Goal: Information Seeking & Learning: Find specific fact

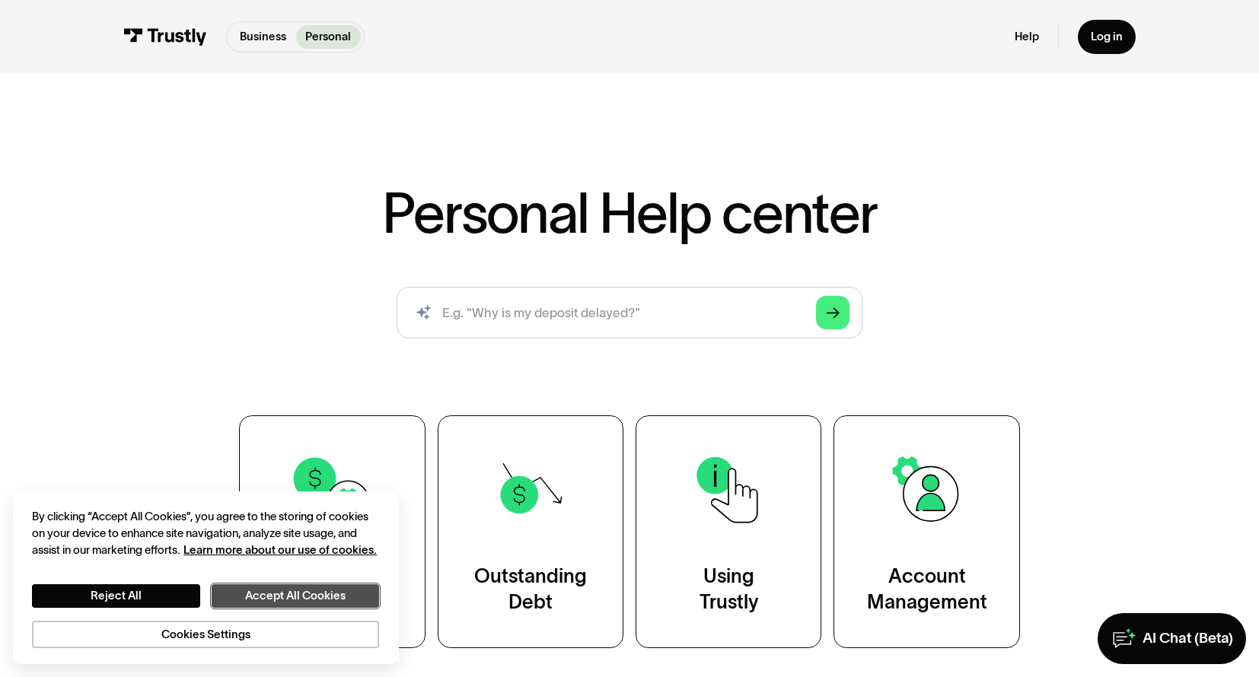
click at [316, 591] on button "Accept All Cookies" at bounding box center [296, 597] width 168 height 24
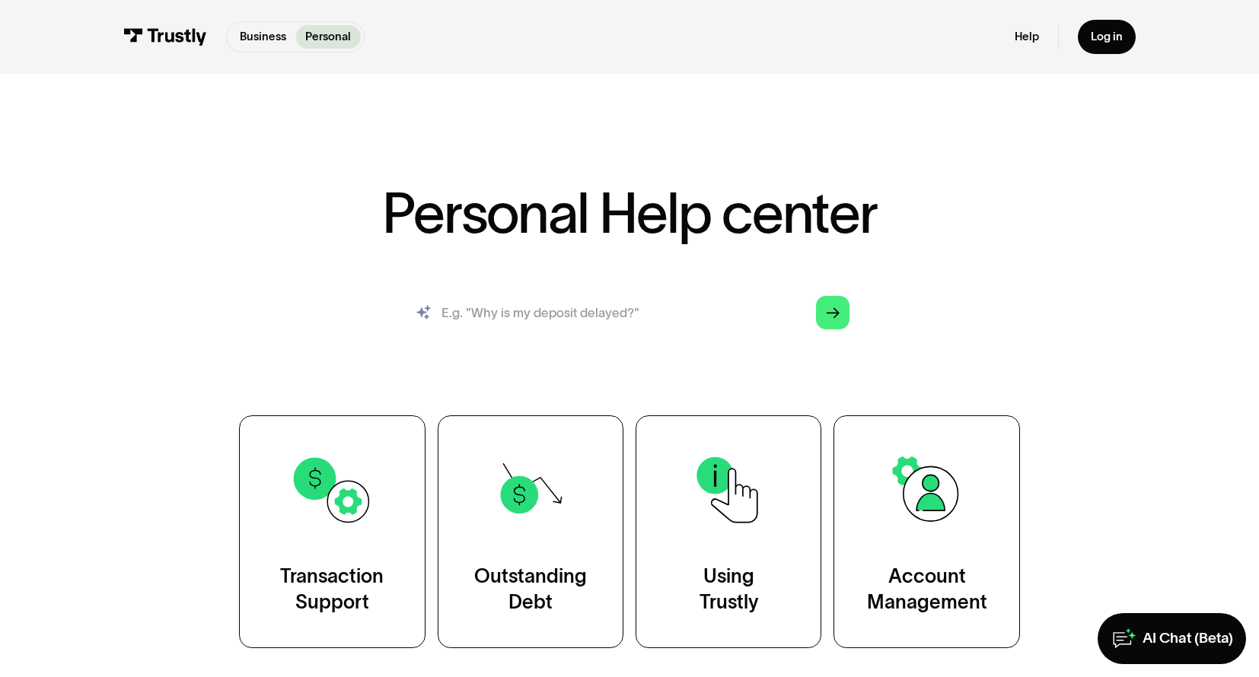
click at [476, 307] on input "search" at bounding box center [630, 313] width 466 height 52
type input "are the limits"
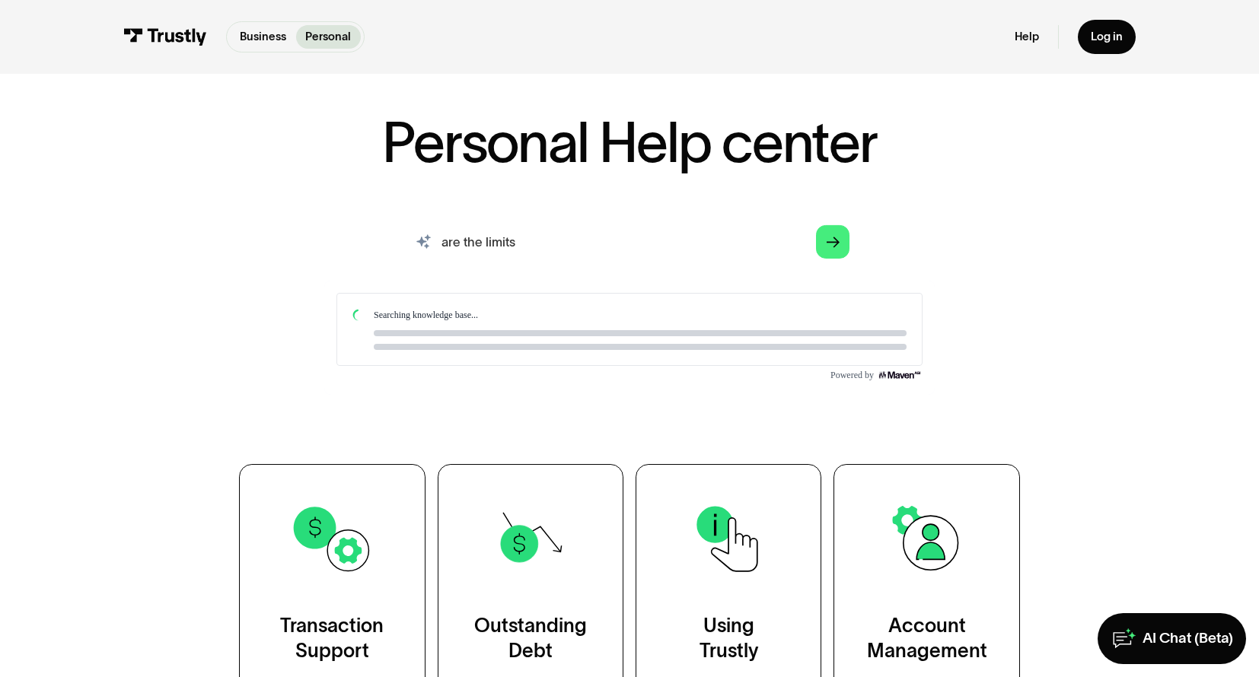
scroll to position [78, 0]
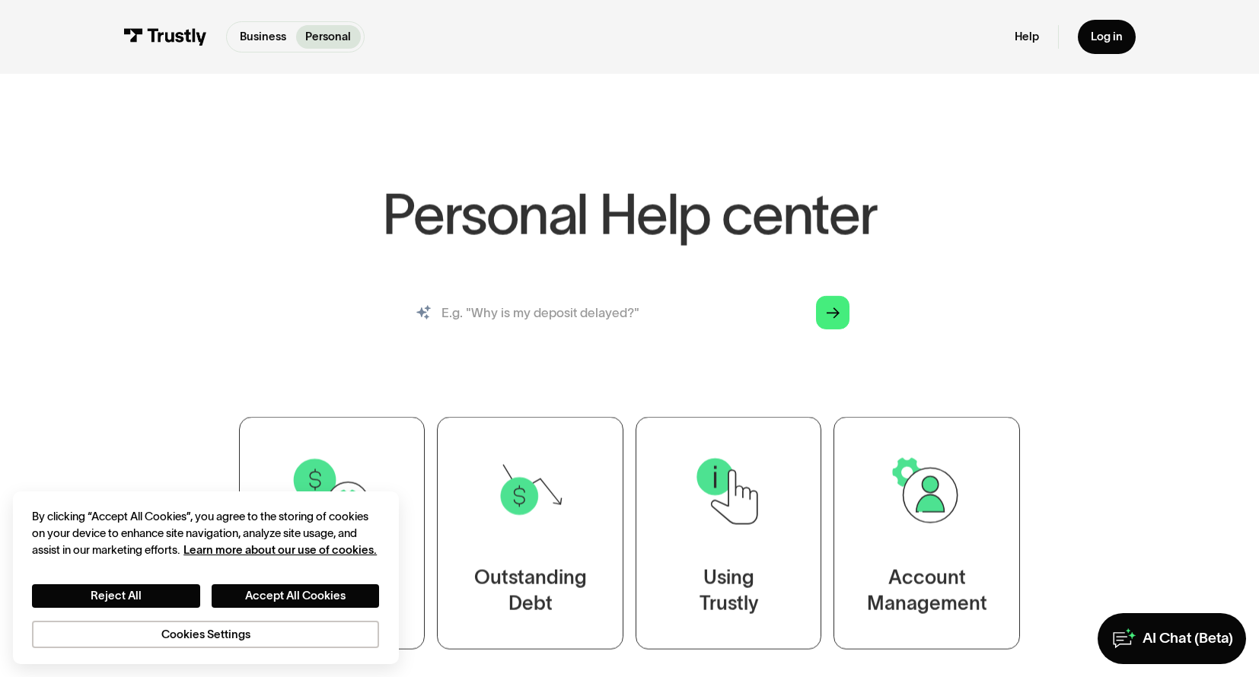
click at [509, 323] on input "search" at bounding box center [630, 313] width 466 height 52
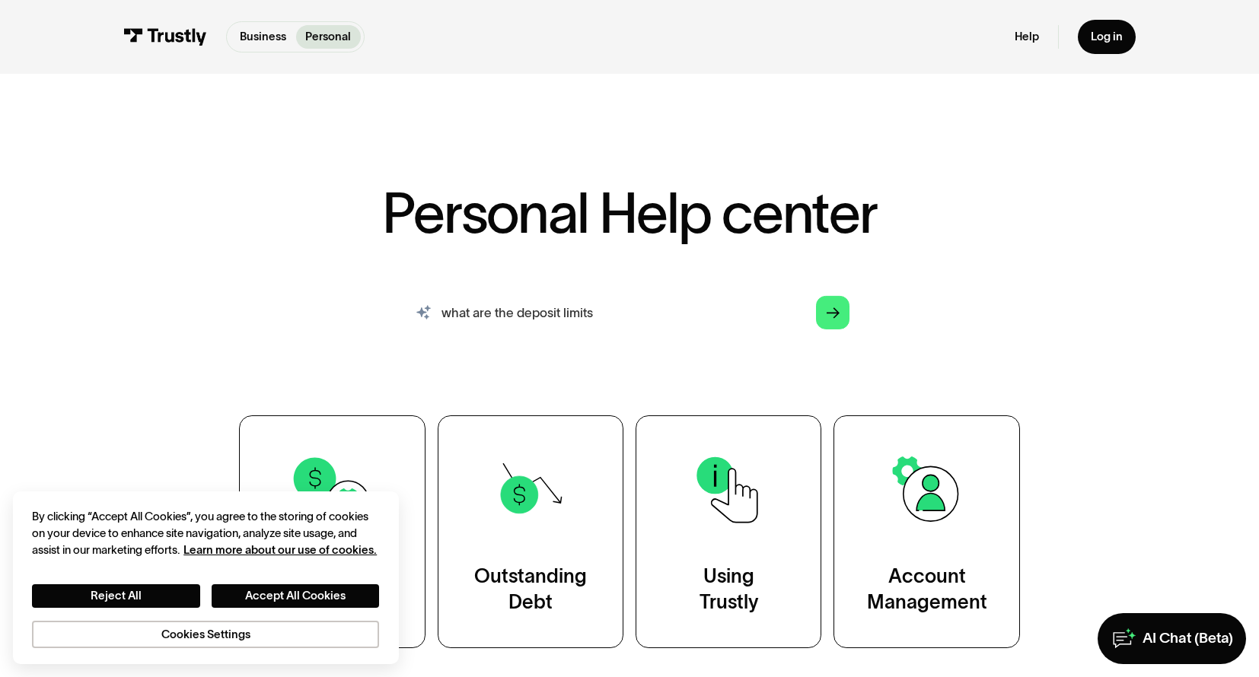
type input "what are the deposit limits"
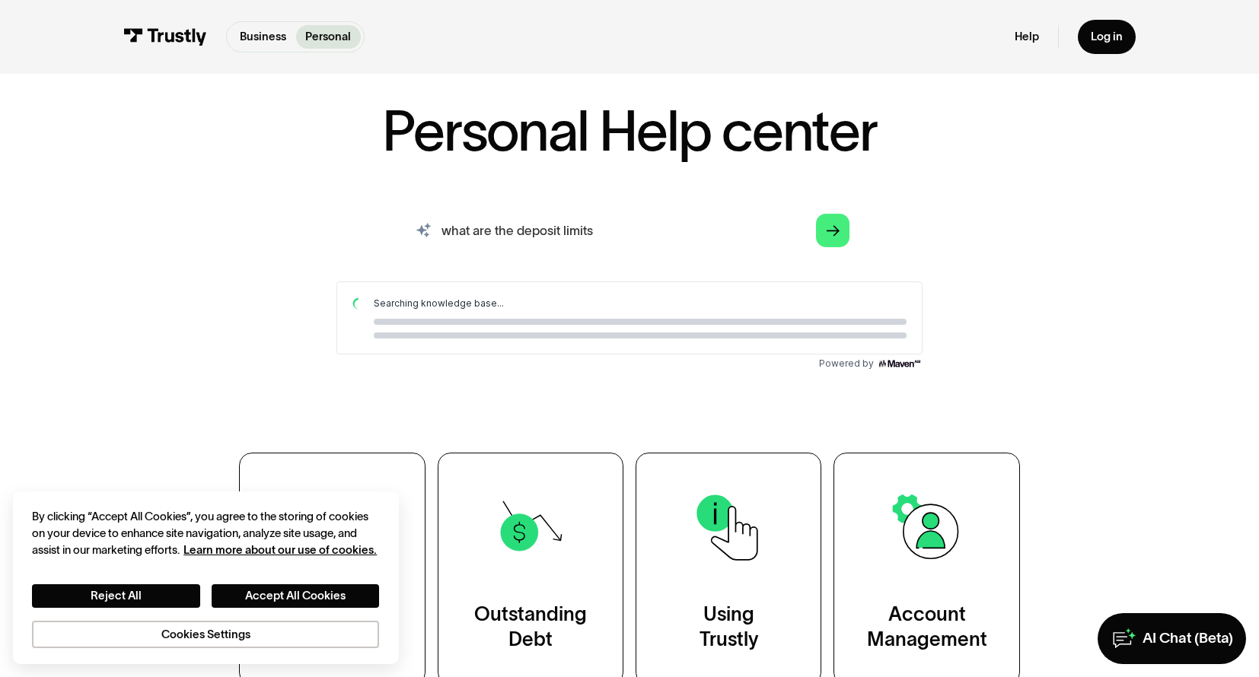
scroll to position [85, 0]
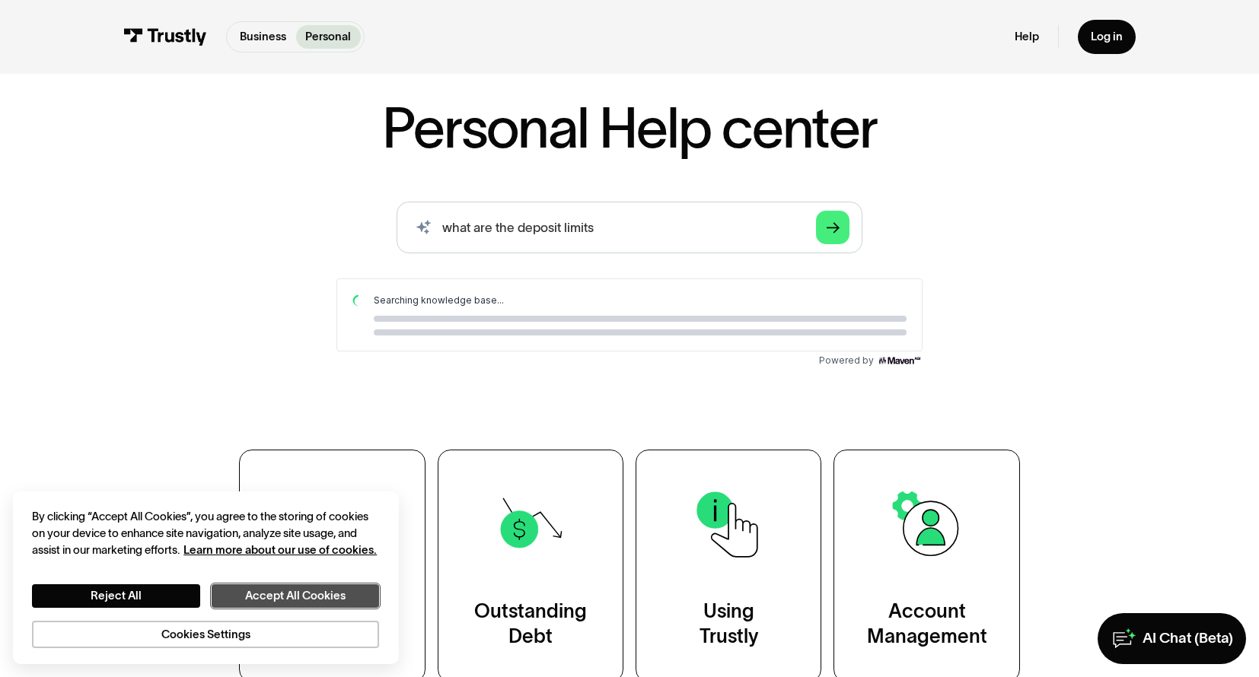
click at [312, 595] on button "Accept All Cookies" at bounding box center [296, 597] width 168 height 24
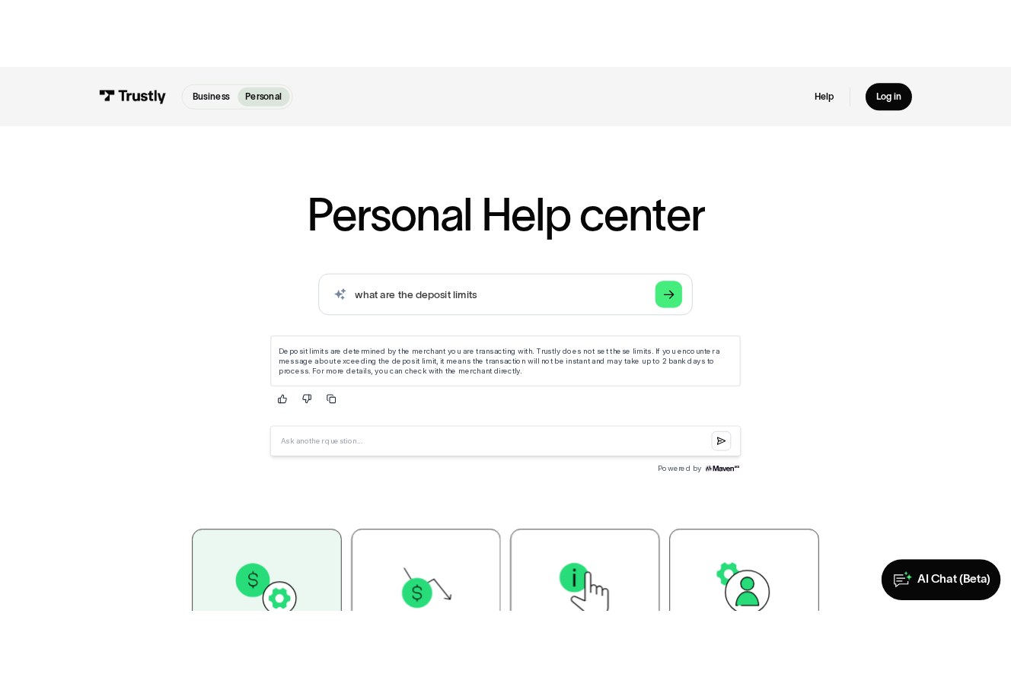
scroll to position [27, 0]
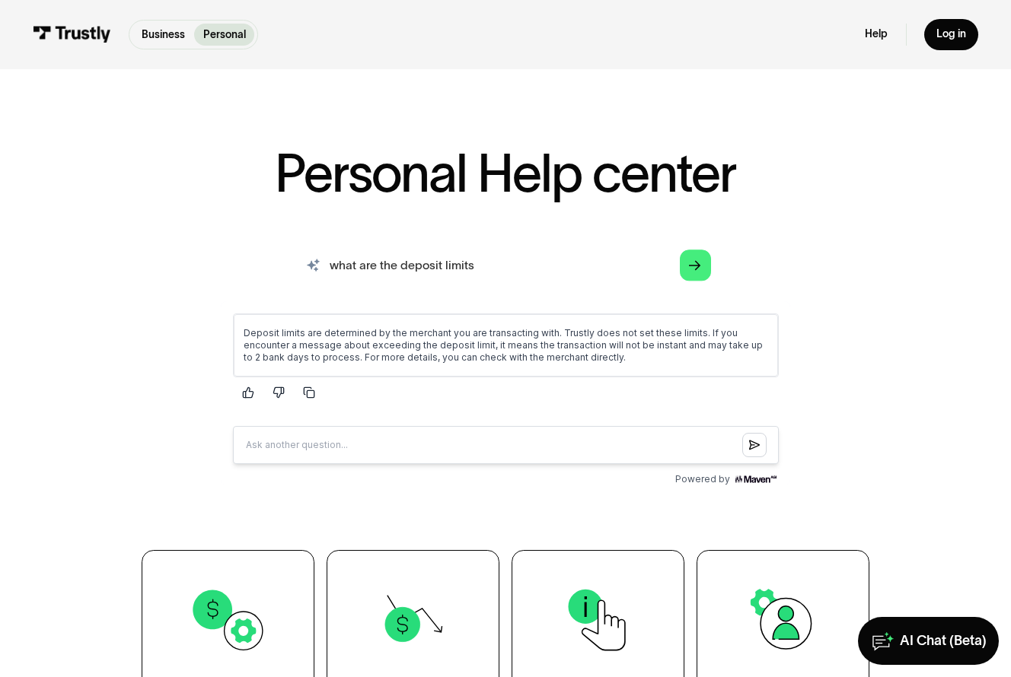
click at [483, 269] on input "what are the deposit limits" at bounding box center [505, 265] width 435 height 48
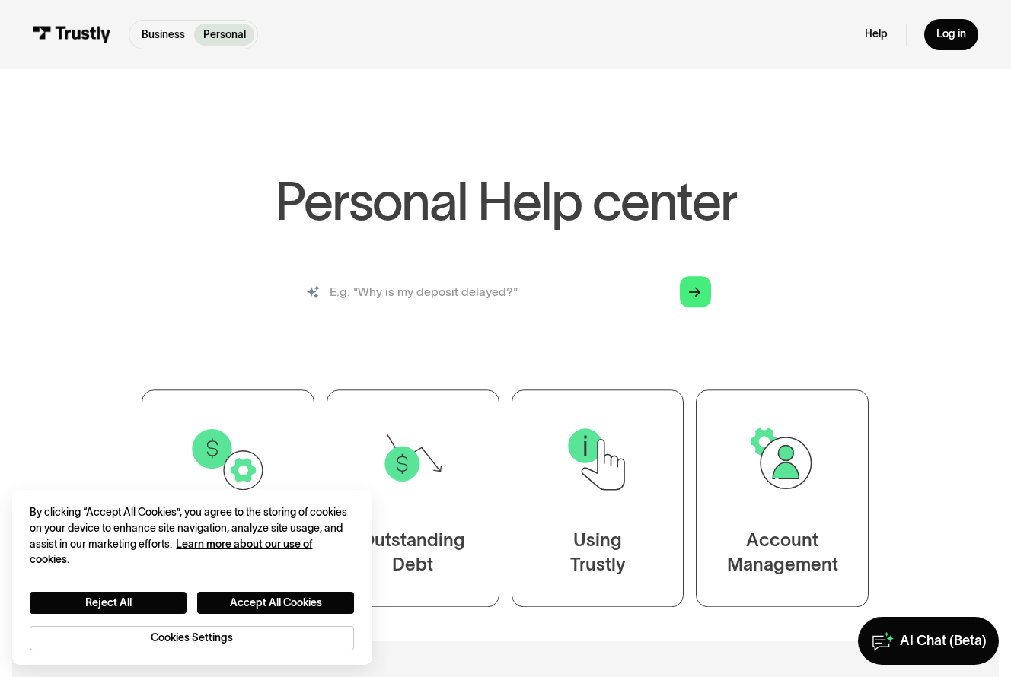
click at [493, 285] on input "search" at bounding box center [505, 292] width 435 height 48
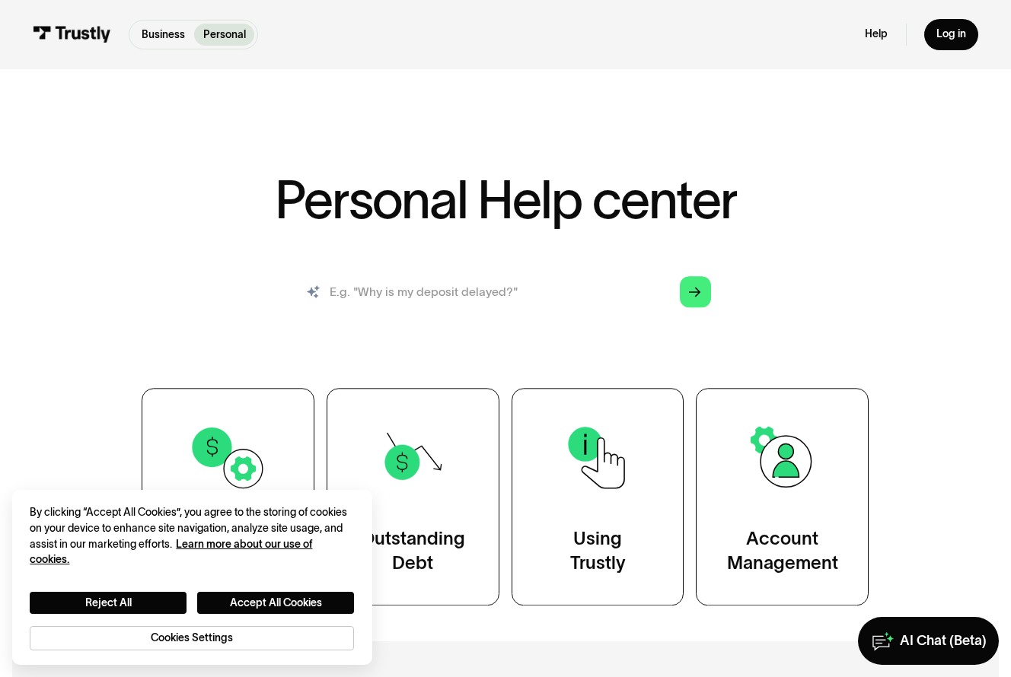
paste input "https://www.trustly.com/us/help-center/trustly-limit?audience=personal"
type input "https://www.trustly.com/us/help-center/trustly-limit?audience=personal"
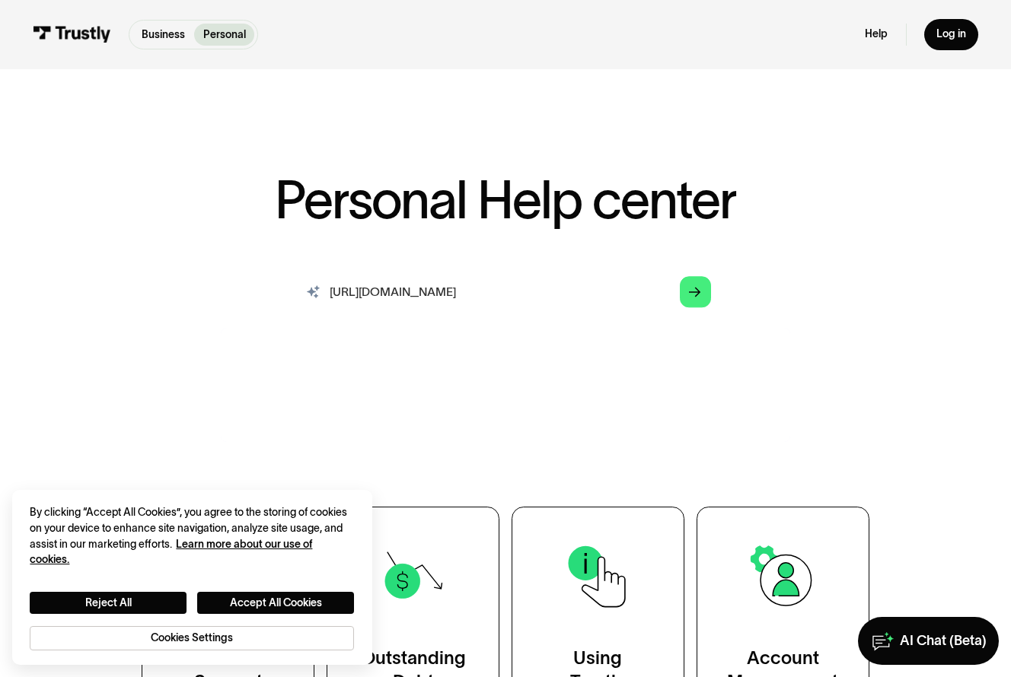
scroll to position [0, 0]
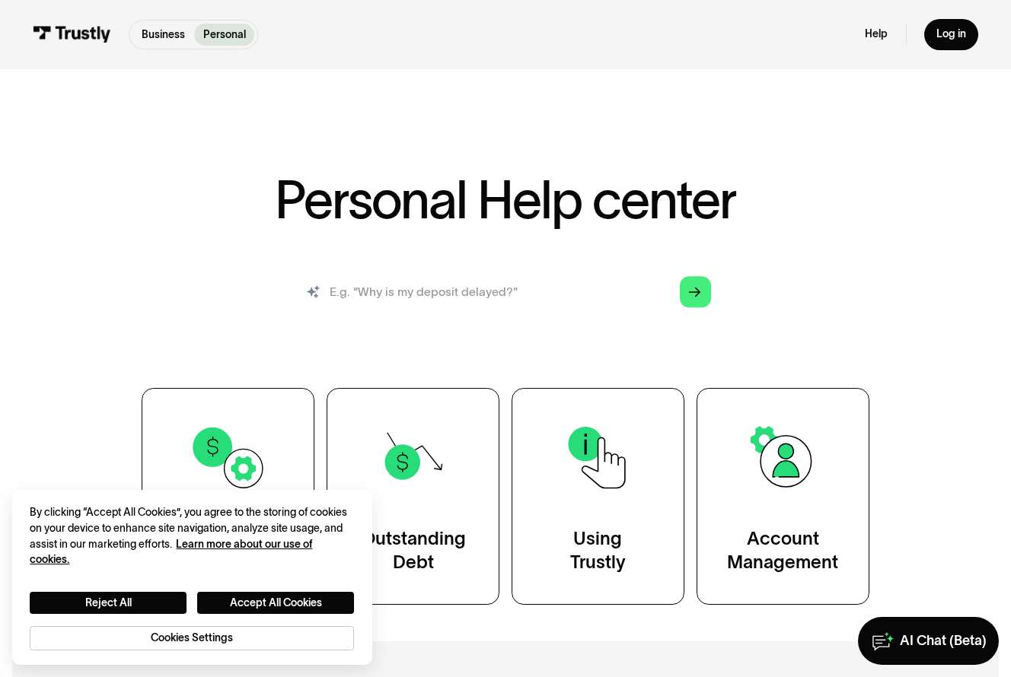
click at [432, 304] on input "search" at bounding box center [505, 292] width 435 height 48
paste input "What is the highest deposit amount I can send using Trustly Pay?"
type input "What is the highest deposit amount I can send using Trustly Pay?"
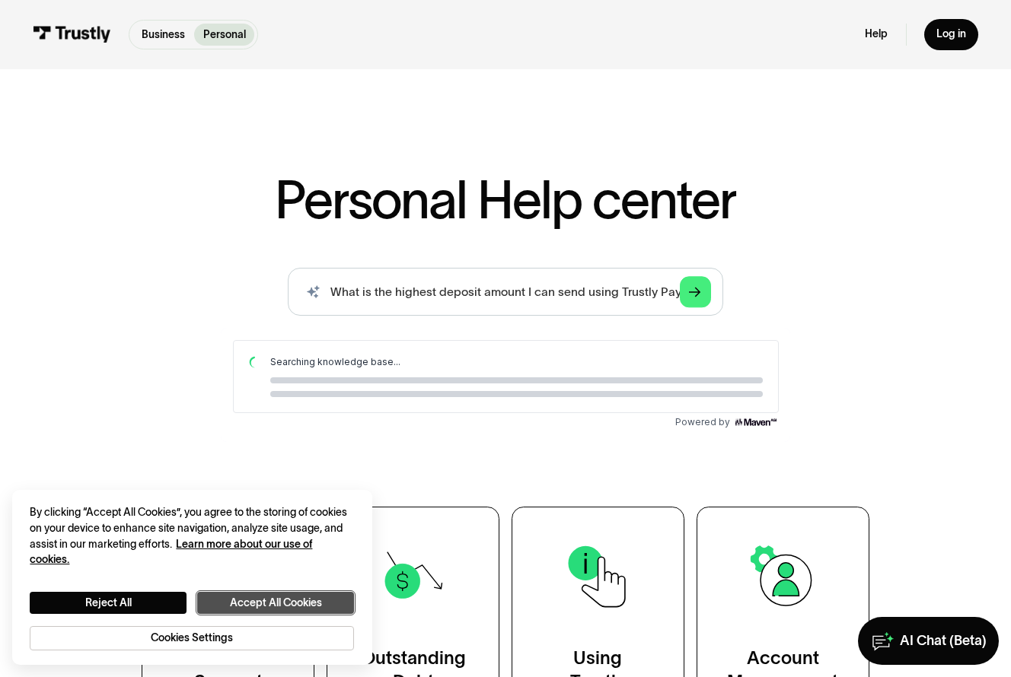
click at [326, 600] on button "Accept All Cookies" at bounding box center [275, 603] width 157 height 23
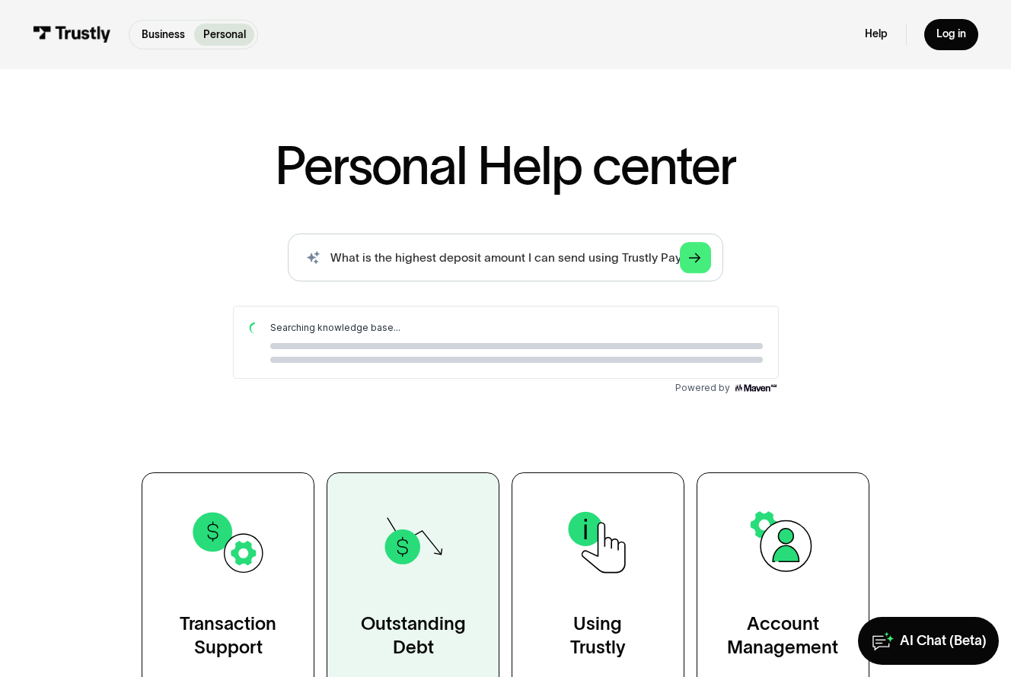
scroll to position [43, 0]
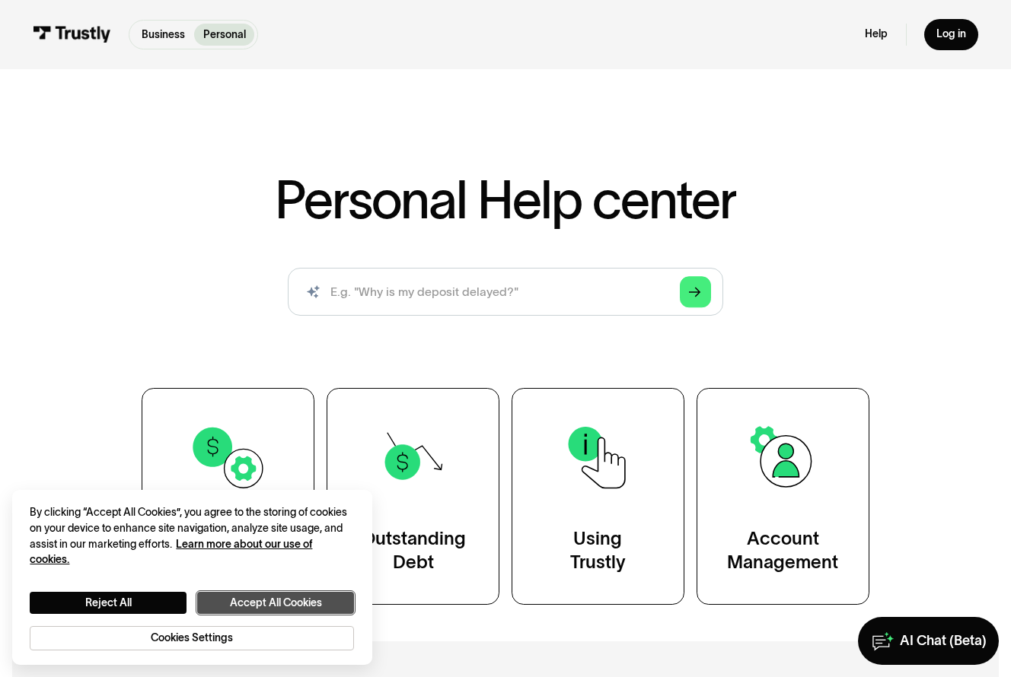
click at [332, 596] on button "Accept All Cookies" at bounding box center [275, 603] width 157 height 23
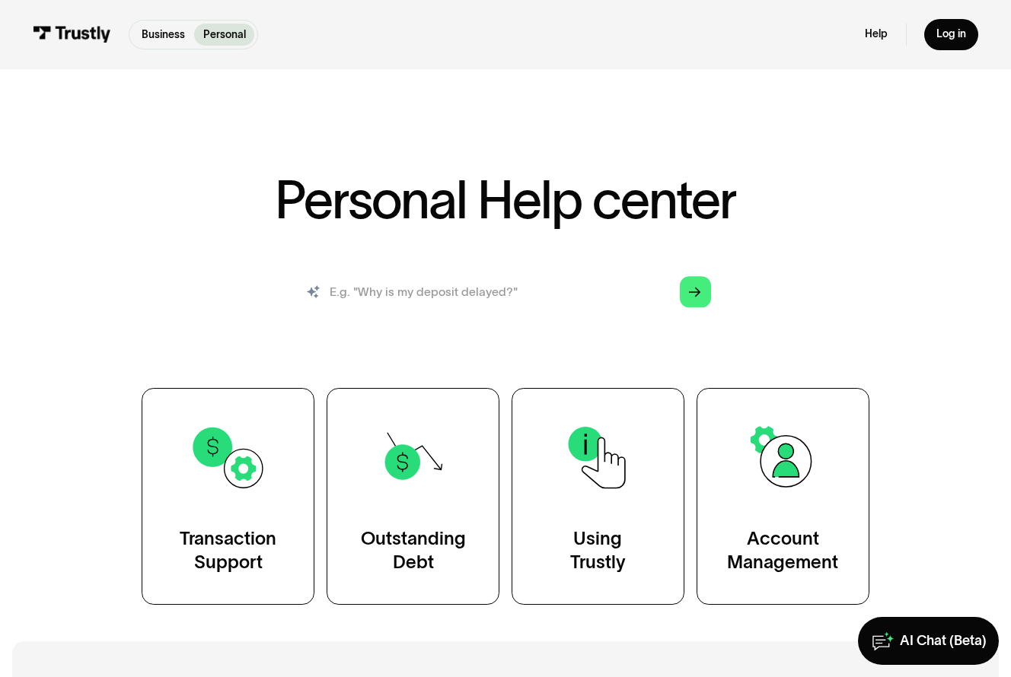
click at [425, 312] on input "search" at bounding box center [505, 292] width 435 height 48
paste input "What is the highest deposit amount I can send"
type input "What is the highest deposit amount I can send?"
click at [694, 290] on icon "Arrow Right" at bounding box center [695, 292] width 12 height 13
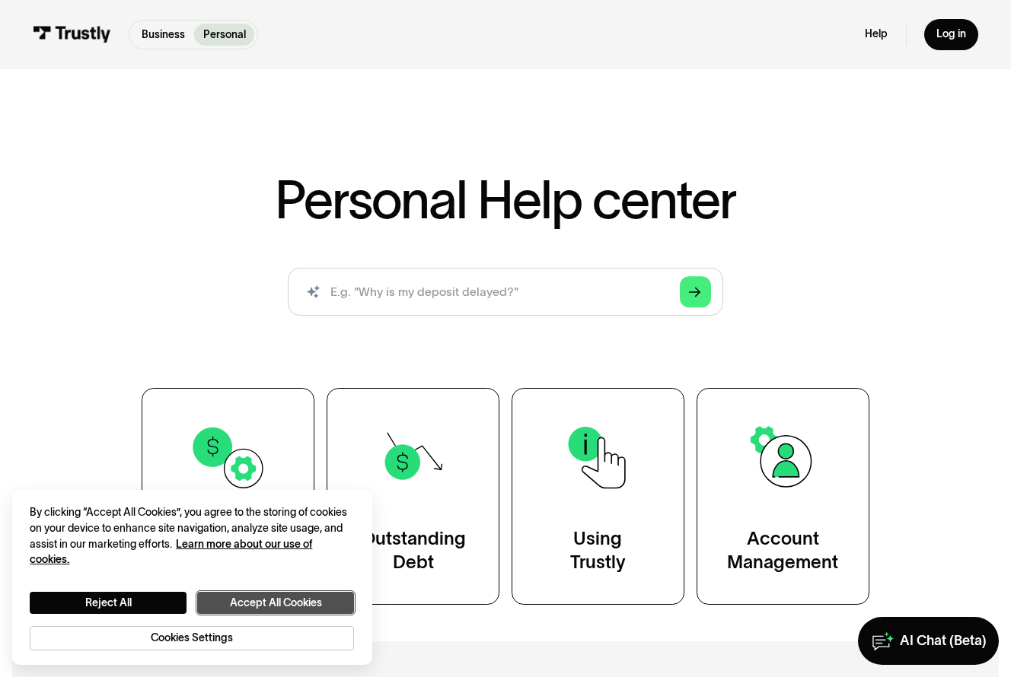
click at [310, 603] on button "Accept All Cookies" at bounding box center [275, 603] width 157 height 23
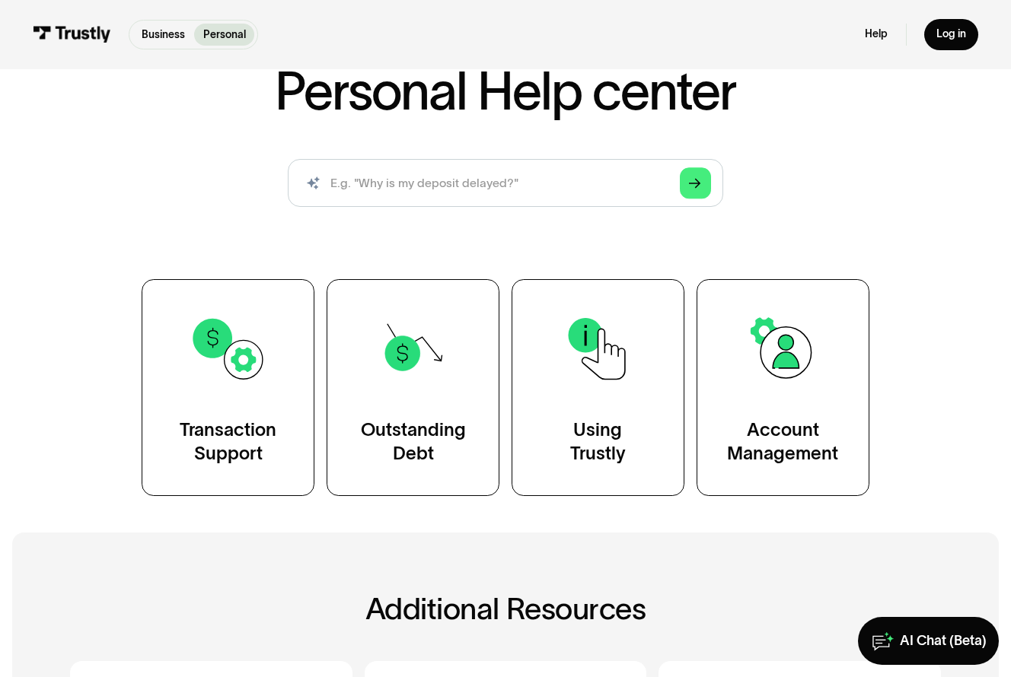
scroll to position [92, 0]
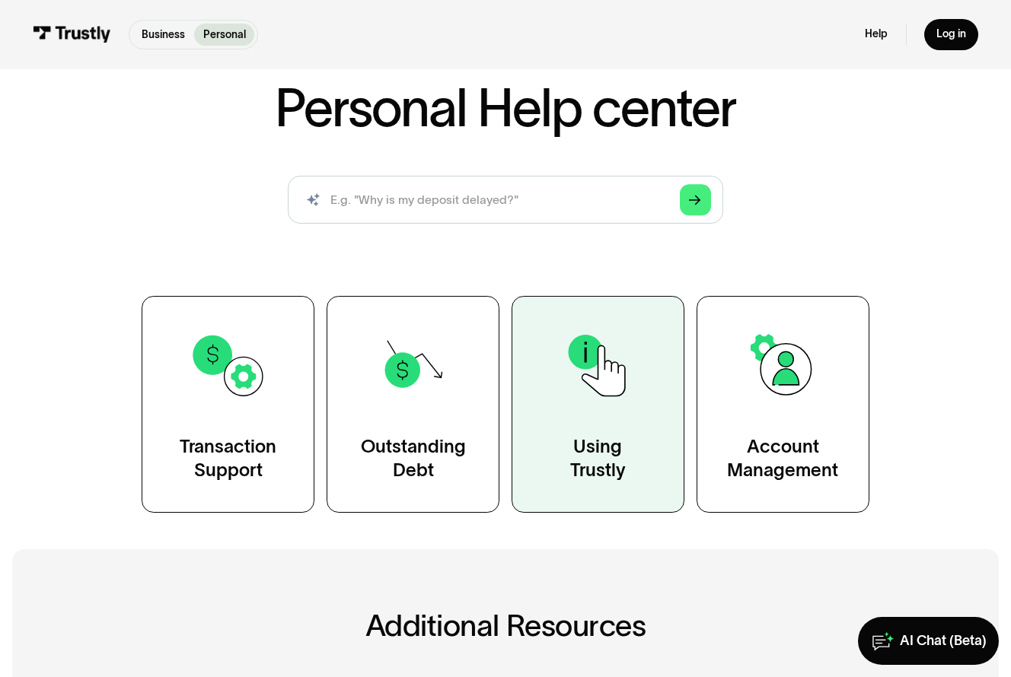
click at [582, 396] on img at bounding box center [598, 366] width 78 height 78
